Goal: Information Seeking & Learning: Learn about a topic

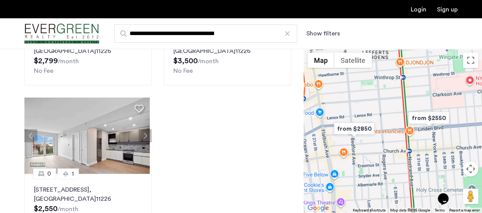
scroll to position [191, 0]
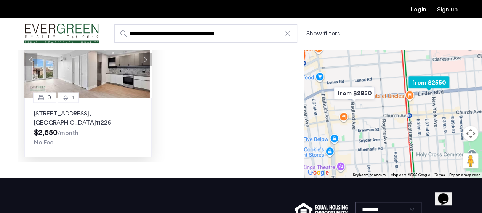
click at [92, 87] on img at bounding box center [86, 59] width 125 height 76
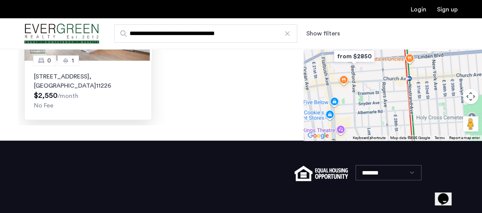
scroll to position [190, 0]
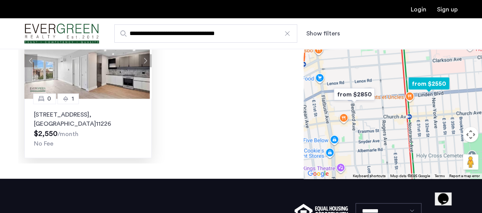
click at [61, 119] on p "290 Linden Boulevard, Unit 4E, Brooklyn , NY 11226" at bounding box center [88, 119] width 108 height 18
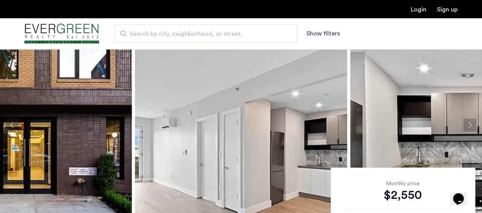
scroll to position [76, 0]
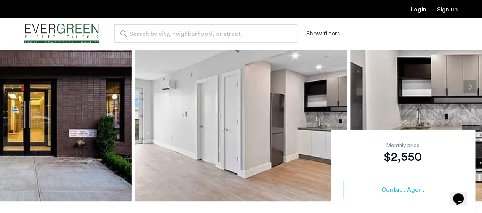
click at [471, 87] on button "Next apartment" at bounding box center [470, 86] width 13 height 13
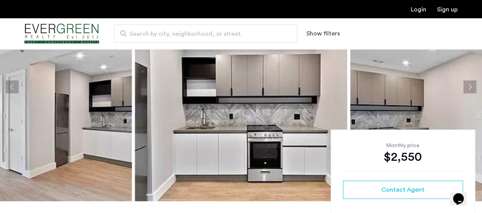
click at [471, 87] on button "Next apartment" at bounding box center [470, 86] width 13 height 13
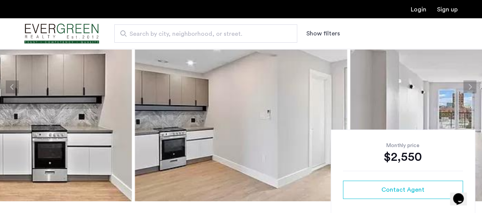
click at [471, 87] on button "Next apartment" at bounding box center [470, 86] width 13 height 13
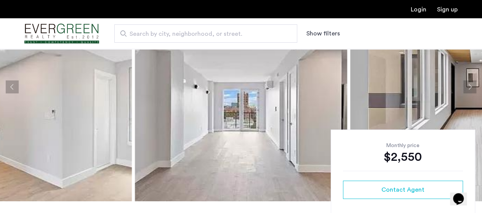
click at [471, 87] on button "Next apartment" at bounding box center [470, 86] width 13 height 13
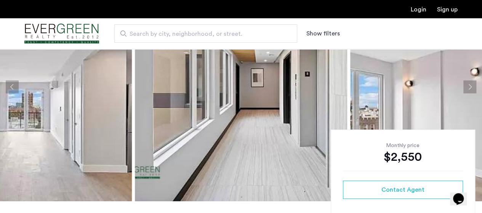
click at [471, 87] on button "Next apartment" at bounding box center [470, 86] width 13 height 13
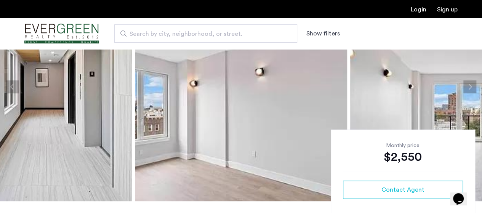
click at [471, 87] on button "Next apartment" at bounding box center [470, 86] width 13 height 13
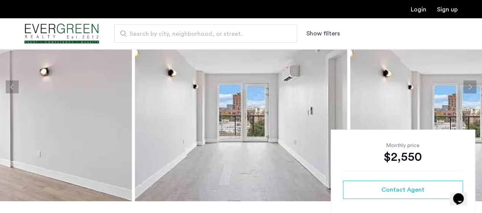
click at [471, 87] on button "Next apartment" at bounding box center [470, 86] width 13 height 13
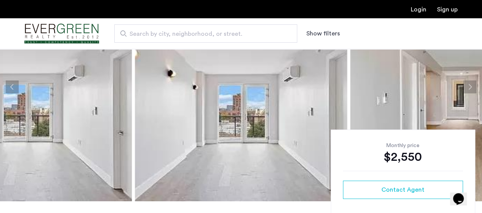
click at [471, 87] on button "Next apartment" at bounding box center [470, 86] width 13 height 13
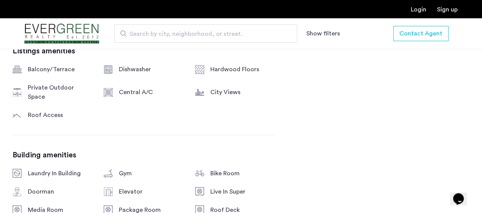
scroll to position [572, 0]
